Goal: Navigation & Orientation: Understand site structure

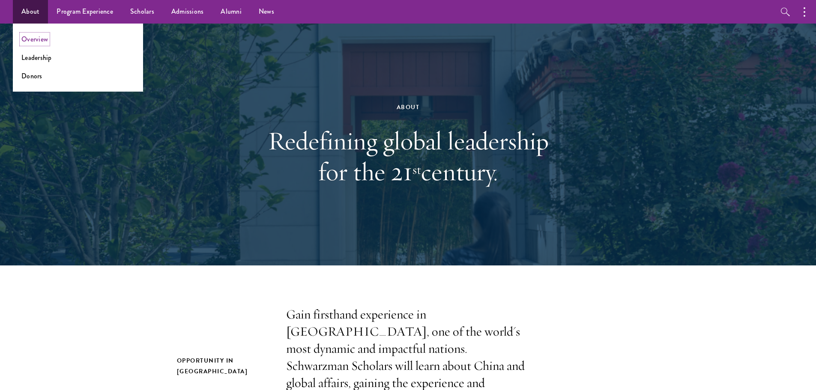
click at [35, 42] on link "Overview" at bounding box center [34, 39] width 27 height 10
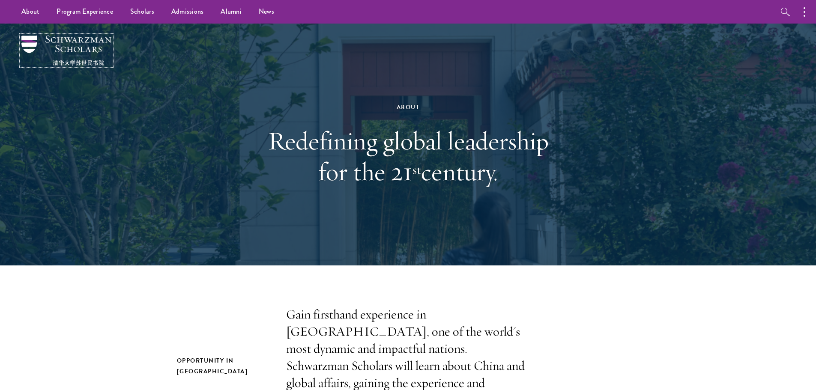
click at [75, 42] on img at bounding box center [66, 51] width 90 height 30
